Goal: Information Seeking & Learning: Find specific fact

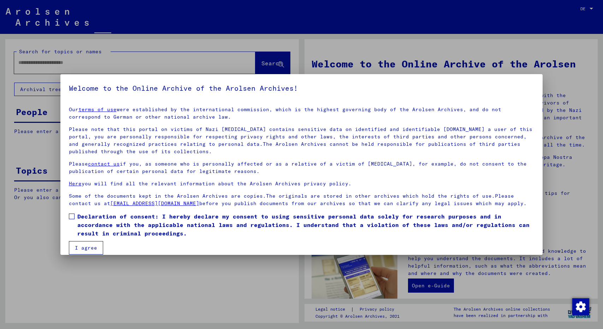
type input "*********"
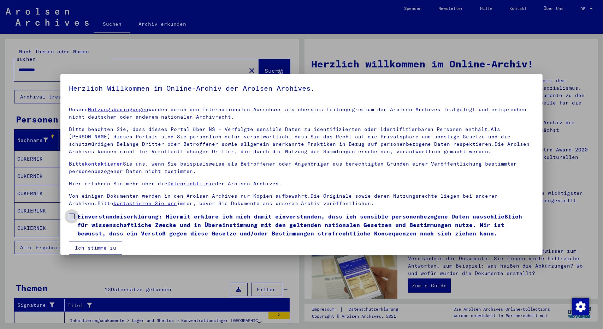
click at [73, 217] on span at bounding box center [72, 217] width 6 height 6
click at [94, 246] on button "Ich stimme zu" at bounding box center [95, 247] width 53 height 13
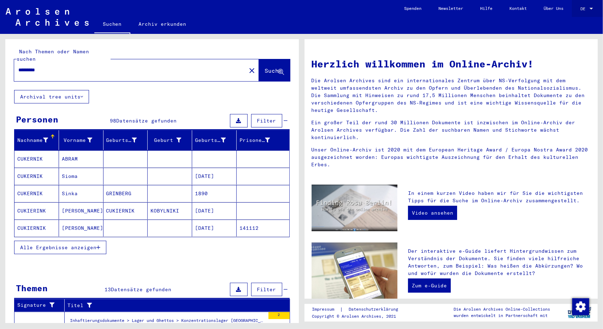
click at [589, 10] on div at bounding box center [591, 8] width 6 height 5
click at [575, 13] on span "English" at bounding box center [573, 12] width 17 height 5
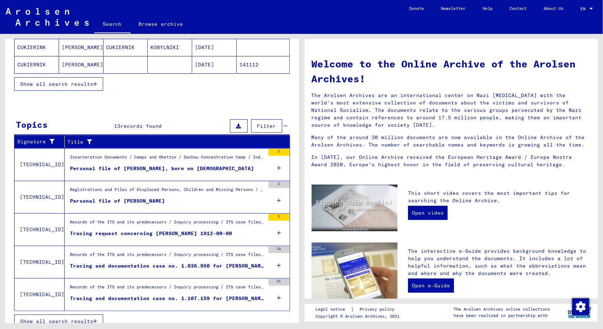
scroll to position [161, 0]
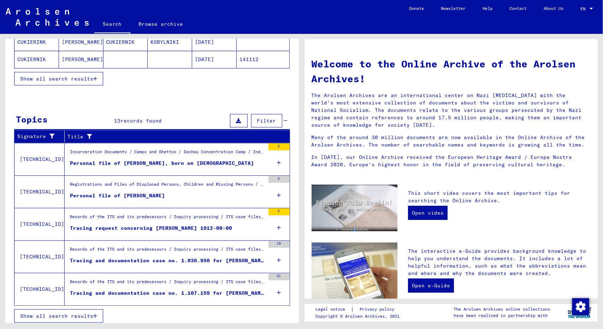
click at [91, 313] on span "Show all search results" at bounding box center [56, 316] width 73 height 6
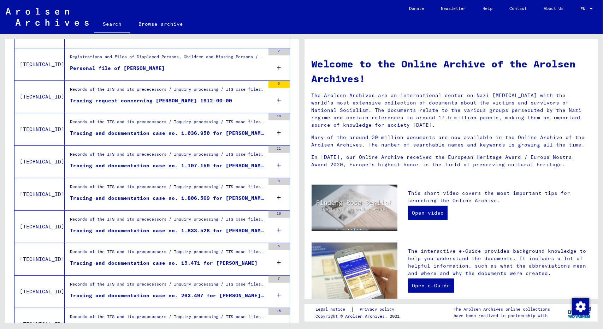
click at [153, 262] on div "Tracing and documentation case no. 15.471 for [PERSON_NAME]" at bounding box center [163, 262] width 187 height 7
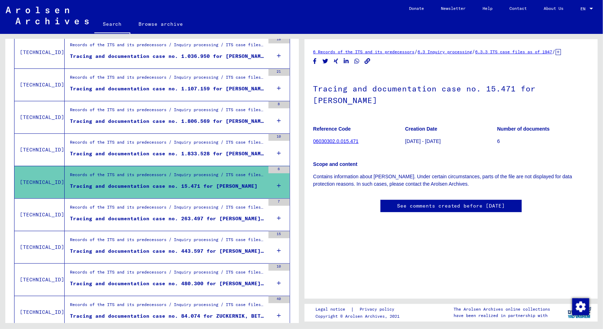
scroll to position [239, 0]
click at [150, 250] on div "Tracing and documentation case no. 443.597 for [PERSON_NAME][DEMOGRAPHIC_DATA] …" at bounding box center [167, 250] width 195 height 7
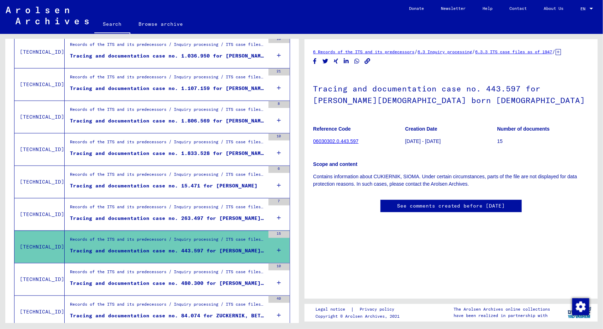
click at [332, 144] on link "06030302.0.443.597" at bounding box center [335, 141] width 45 height 6
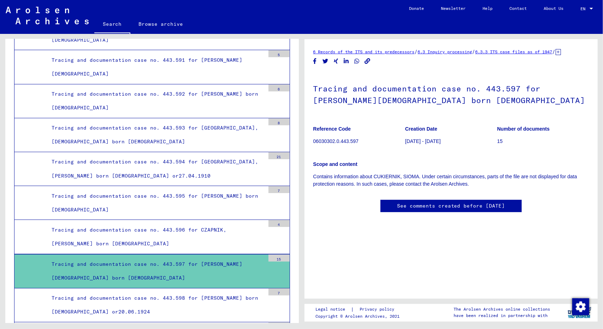
click at [271, 255] on div "15" at bounding box center [278, 258] width 21 height 7
click at [276, 255] on div "15" at bounding box center [278, 258] width 21 height 7
click at [409, 210] on link "See comments created before [DATE]" at bounding box center [451, 205] width 108 height 7
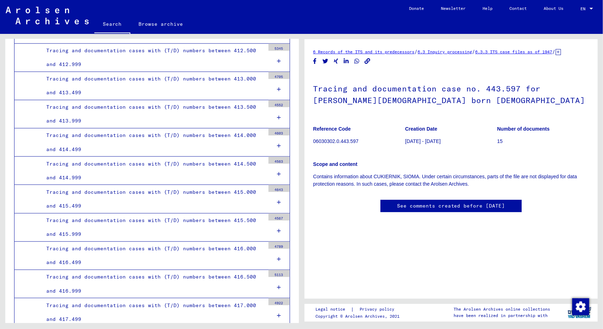
scroll to position [9634, 0]
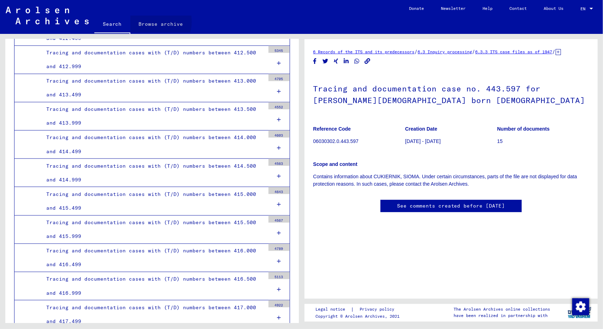
click at [154, 22] on link "Browse archive" at bounding box center [160, 24] width 61 height 17
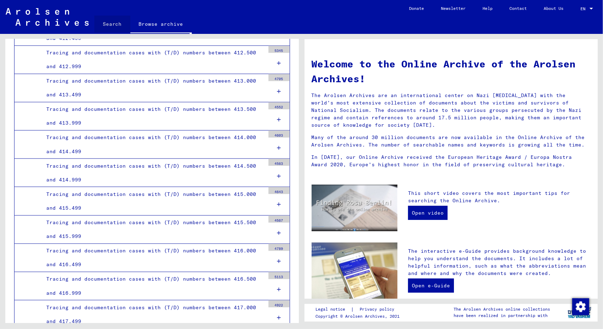
click at [115, 26] on link "Search" at bounding box center [112, 24] width 36 height 17
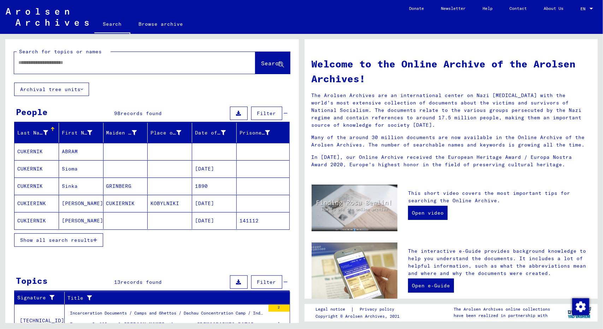
click at [35, 169] on mat-cell "CUKERNIK" at bounding box center [36, 168] width 44 height 17
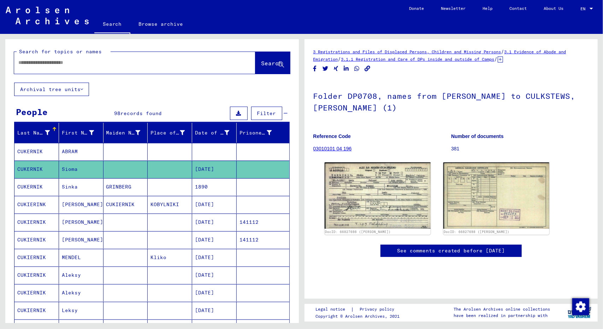
click at [69, 167] on mat-cell "Sioma" at bounding box center [81, 169] width 44 height 17
click at [205, 168] on mat-cell "[DATE]" at bounding box center [214, 169] width 44 height 17
click at [68, 169] on mat-cell "Sioma" at bounding box center [81, 169] width 44 height 17
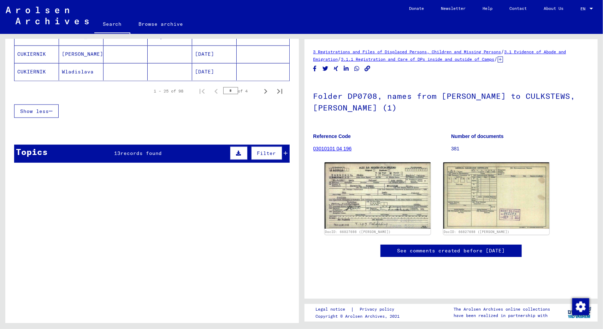
scroll to position [499, 0]
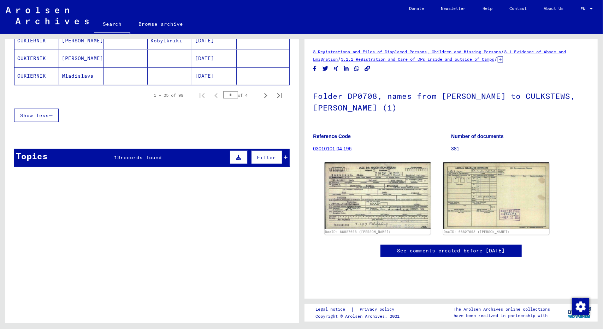
click at [284, 155] on icon at bounding box center [286, 157] width 4 height 5
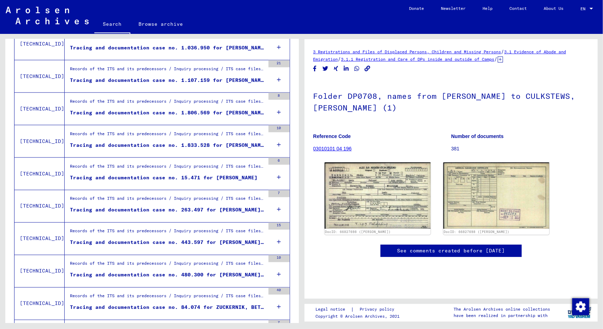
scroll to position [751, 0]
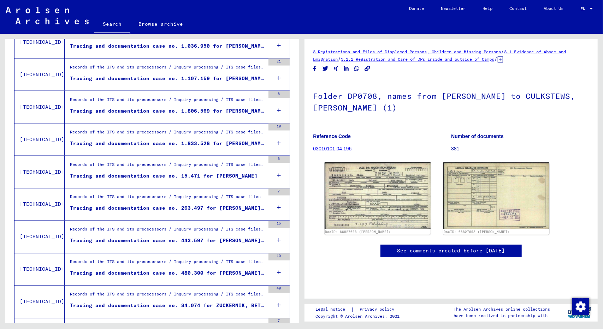
click at [143, 270] on div "Tracing and documentation case no. 480.300 for [PERSON_NAME] [DEMOGRAPHIC_DATA]" at bounding box center [167, 273] width 195 height 7
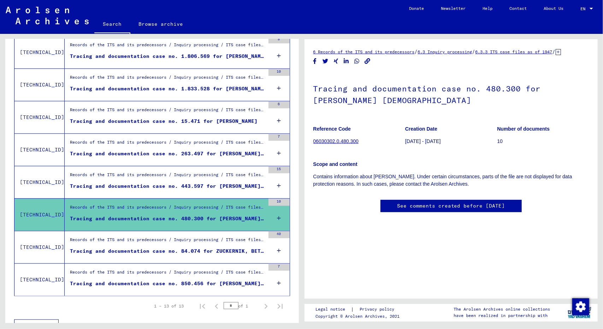
scroll to position [314, 0]
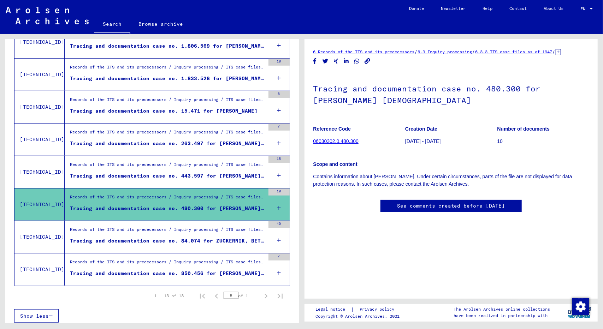
click at [145, 270] on div "Tracing and documentation case no. 850.456 for [PERSON_NAME] born [DEMOGRAPHIC_…" at bounding box center [167, 273] width 195 height 7
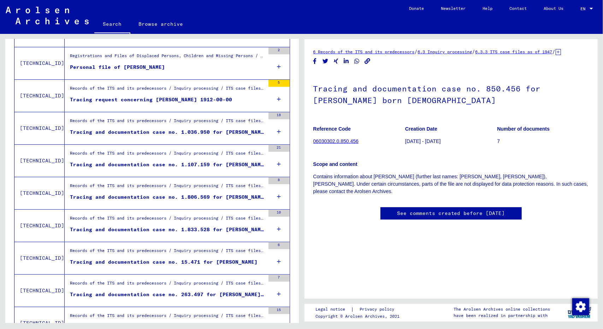
scroll to position [150, 0]
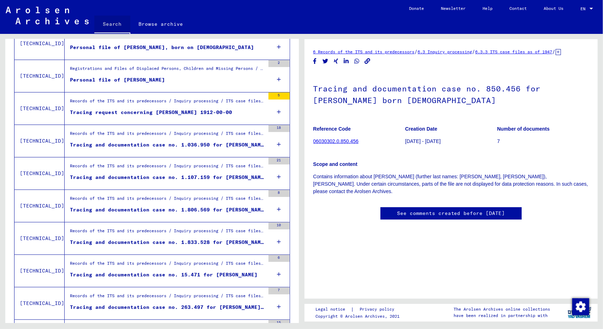
click at [111, 24] on link "Search" at bounding box center [112, 25] width 36 height 18
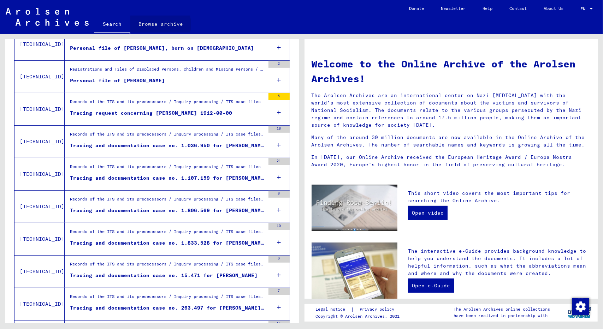
click at [153, 24] on link "Browse archive" at bounding box center [160, 24] width 61 height 17
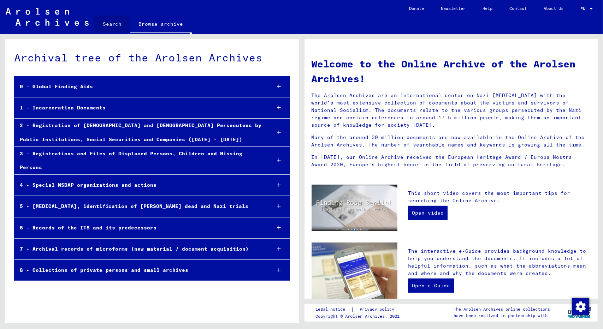
click at [110, 22] on link "Search" at bounding box center [112, 24] width 36 height 17
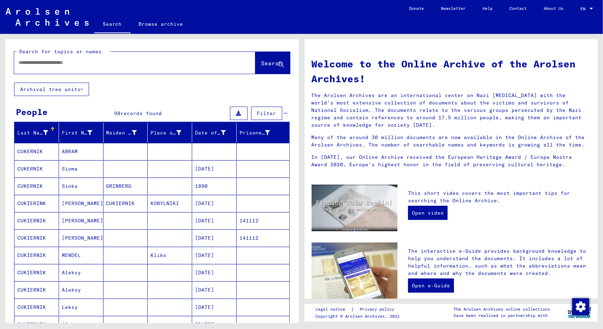
click at [47, 63] on input "text" at bounding box center [126, 62] width 216 height 7
click at [261, 62] on span "Search" at bounding box center [271, 63] width 21 height 7
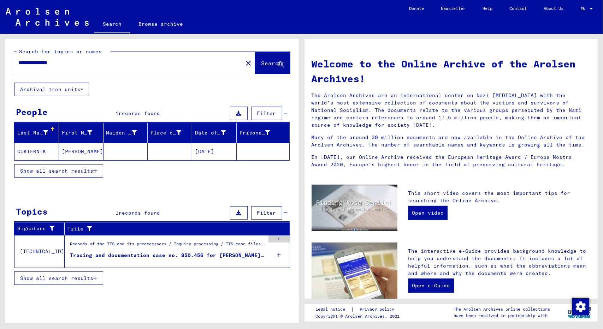
click at [36, 149] on mat-cell "CUKIERNIK" at bounding box center [36, 151] width 44 height 17
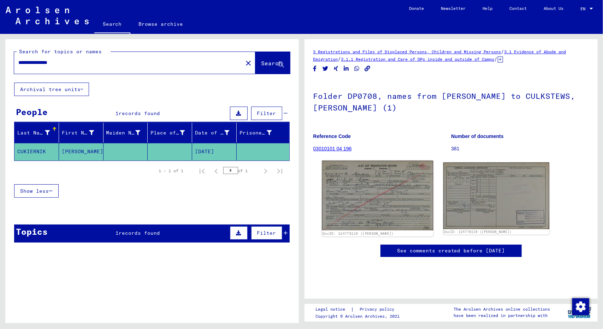
click at [376, 203] on img at bounding box center [377, 196] width 111 height 70
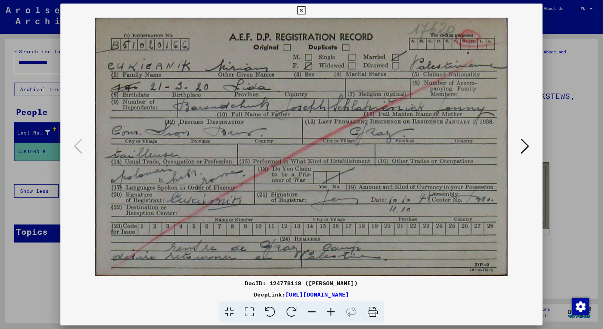
click at [561, 206] on div at bounding box center [301, 164] width 603 height 329
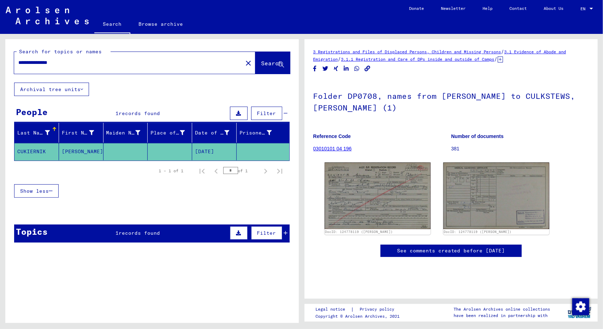
click at [286, 231] on icon at bounding box center [286, 233] width 4 height 5
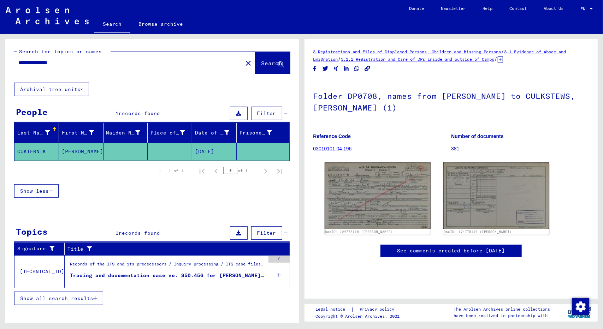
click at [208, 272] on div "Tracing and documentation case no. 850.456 for [PERSON_NAME] born [DEMOGRAPHIC_…" at bounding box center [167, 275] width 195 height 7
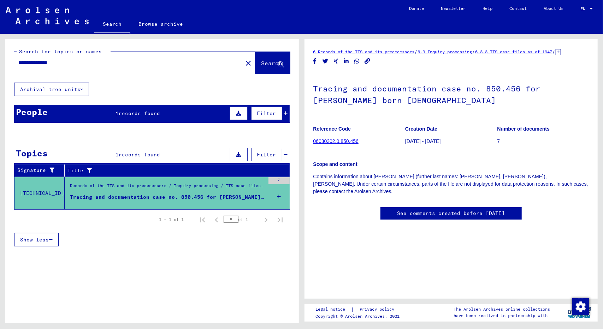
click at [37, 63] on input "**********" at bounding box center [128, 62] width 220 height 7
click at [261, 70] on button "Search" at bounding box center [272, 63] width 35 height 22
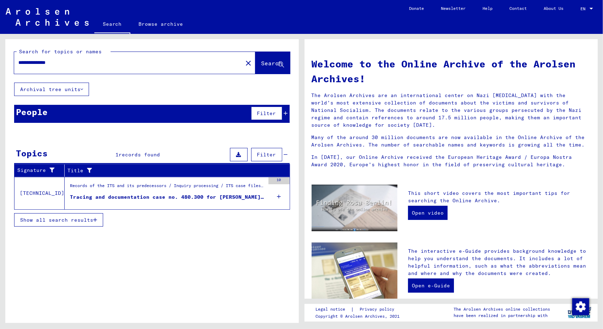
click at [202, 198] on div "Tracing and documentation case no. 480.300 for [PERSON_NAME] [DEMOGRAPHIC_DATA]" at bounding box center [167, 196] width 195 height 7
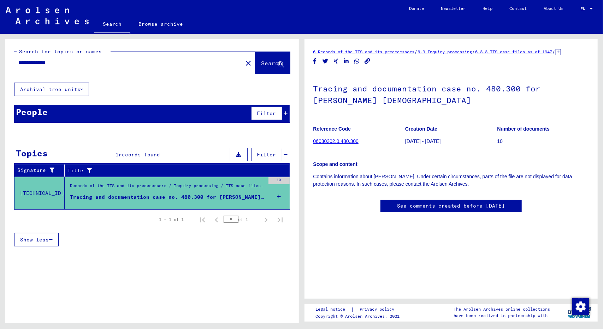
click at [33, 62] on input "**********" at bounding box center [128, 62] width 220 height 7
click at [261, 65] on span "Search" at bounding box center [271, 63] width 21 height 7
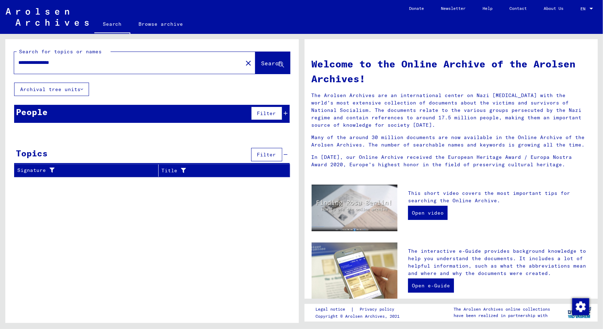
click at [40, 64] on input "**********" at bounding box center [126, 62] width 216 height 7
click at [258, 68] on button "Search" at bounding box center [272, 63] width 35 height 22
click at [37, 64] on input "**********" at bounding box center [126, 62] width 216 height 7
type input "*********"
